Goal: Task Accomplishment & Management: Manage account settings

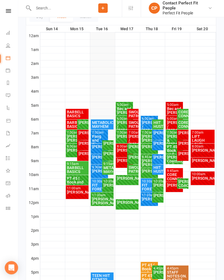
click at [106, 156] on div "[PERSON_NAME]" at bounding box center [108, 154] width 9 height 4
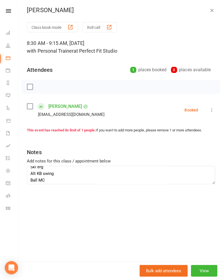
scroll to position [6, 0]
click at [46, 173] on textarea "Ski erg Alt KB swing Ball MC X body crunches w leg ext [PERSON_NAME] DDB squat …" at bounding box center [122, 175] width 188 height 18
click at [55, 175] on textarea "Ski erg Alt KB swing Ball MC X body crunches w leg ext [PERSON_NAME] DDB squat …" at bounding box center [122, 175] width 188 height 18
click at [56, 172] on textarea "Ski erg Alt KB swing Ball MC X body crunches w leg ext [PERSON_NAME] DDB squat …" at bounding box center [122, 175] width 188 height 18
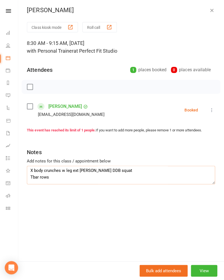
scroll to position [41, 0]
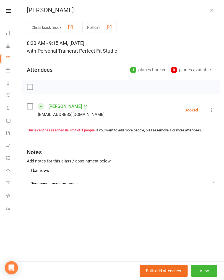
click at [54, 174] on textarea "Ski erg Alt squat to URR Ball MC X body crunches w leg ext [PERSON_NAME] DDB sq…" at bounding box center [122, 175] width 188 height 18
click at [62, 178] on textarea "Ski erg Alt squat to URR Ball MC X body crunches w leg ext [PERSON_NAME] DDB sq…" at bounding box center [122, 175] width 188 height 18
click at [61, 178] on textarea "Ski erg Alt squat to URR Ball MC X body crunches w leg ext [PERSON_NAME] DDB sq…" at bounding box center [122, 175] width 188 height 18
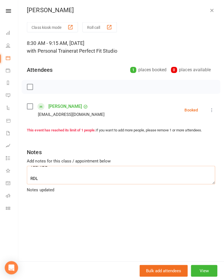
click at [46, 177] on textarea "Ski erg Alt squat to URR Ball MC X body crunches w leg ext [PERSON_NAME] DDB sq…" at bounding box center [122, 175] width 188 height 18
click at [29, 170] on textarea "Ski erg Alt squat to URR Ball MC X body crunches w leg ext [PERSON_NAME] DDB sq…" at bounding box center [122, 175] width 188 height 18
click at [59, 177] on textarea "Ski erg Alt squat to URR Ball MC X body crunches w leg ext [PERSON_NAME] DDB sq…" at bounding box center [122, 175] width 188 height 18
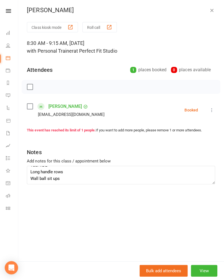
click at [213, 109] on icon at bounding box center [213, 111] width 6 height 6
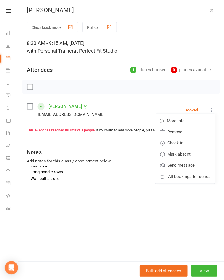
click at [167, 142] on link "Check in" at bounding box center [186, 143] width 60 height 11
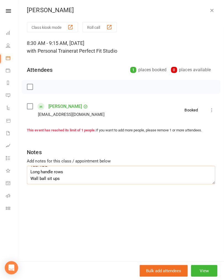
click at [35, 178] on textarea "Ski erg Alt squat to URR Ball MC X body crunches w leg ext [PERSON_NAME] DDB sq…" at bounding box center [122, 175] width 188 height 18
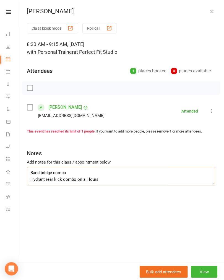
scroll to position [0, 0]
type textarea "Ski erg Alt squat to URR Ball MC X body crunches w leg ext [PERSON_NAME] DDB sq…"
click at [212, 11] on icon "button" at bounding box center [213, 12] width 6 height 6
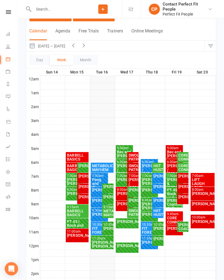
scroll to position [42, 0]
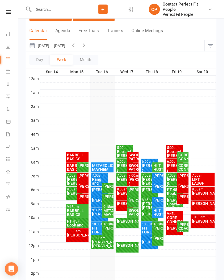
click at [107, 211] on div "METABOLIC MAYHEM" at bounding box center [108, 212] width 9 height 8
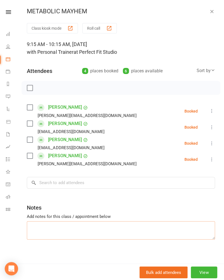
click at [38, 231] on textarea at bounding box center [122, 229] width 188 height 18
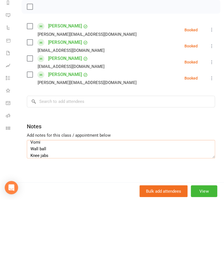
scroll to position [10, 0]
click at [55, 220] on textarea "Vomi Wall ball Knee jabs" at bounding box center [122, 229] width 188 height 18
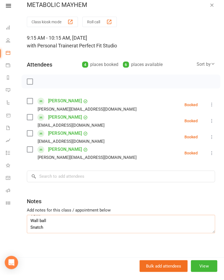
scroll to position [190, 0]
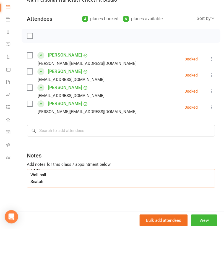
type textarea "Vomi Wall ball Snatch"
click at [28, 85] on label at bounding box center [31, 88] width 6 height 6
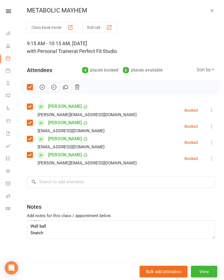
click at [39, 83] on button "button" at bounding box center [42, 87] width 9 height 9
click at [206, 11] on div "METABOLIC MAYHEM" at bounding box center [122, 11] width 206 height 7
click at [209, 13] on button "button" at bounding box center [212, 11] width 7 height 7
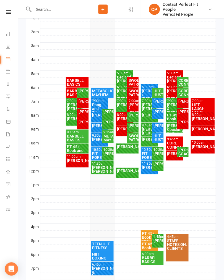
scroll to position [116, 0]
